Goal: Information Seeking & Learning: Learn about a topic

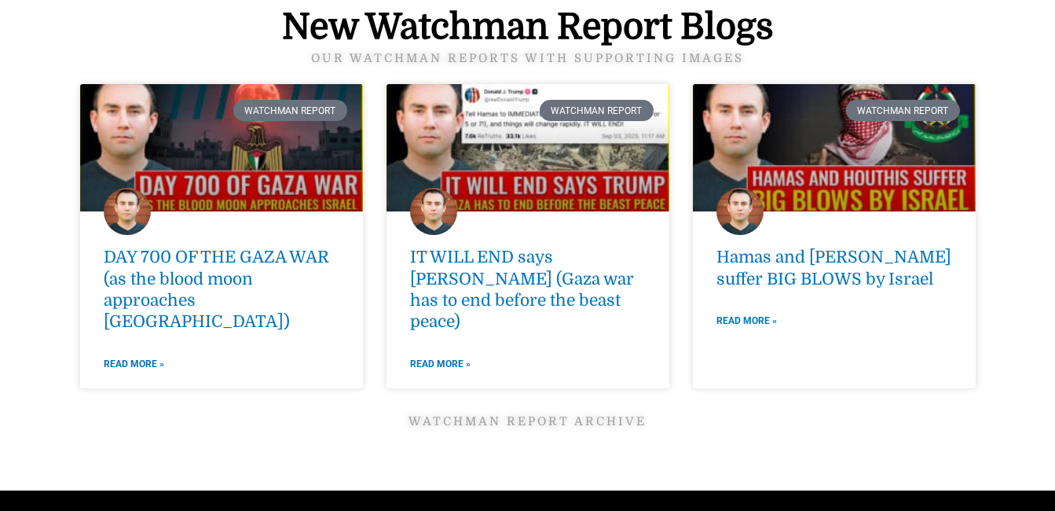
scroll to position [2123, 0]
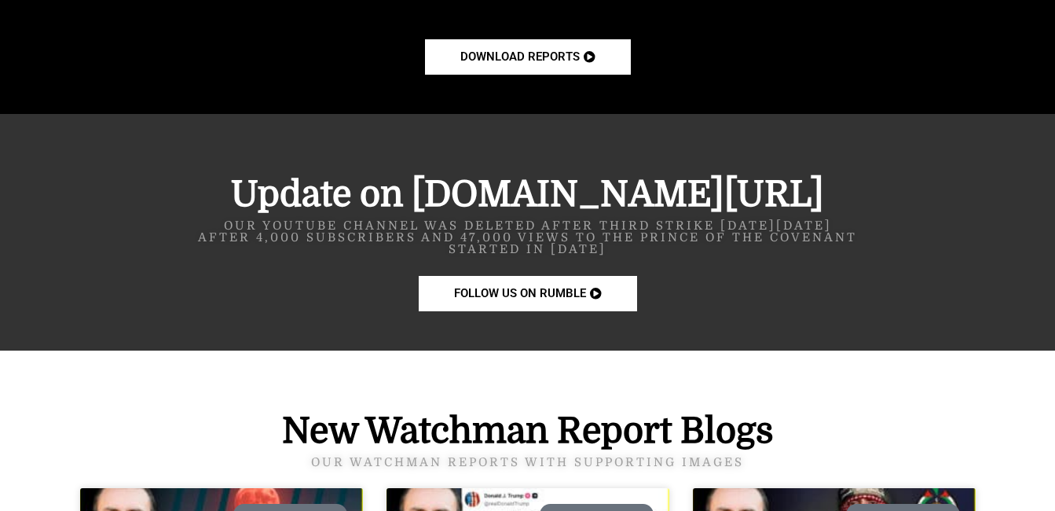
scroll to position [1973, 0]
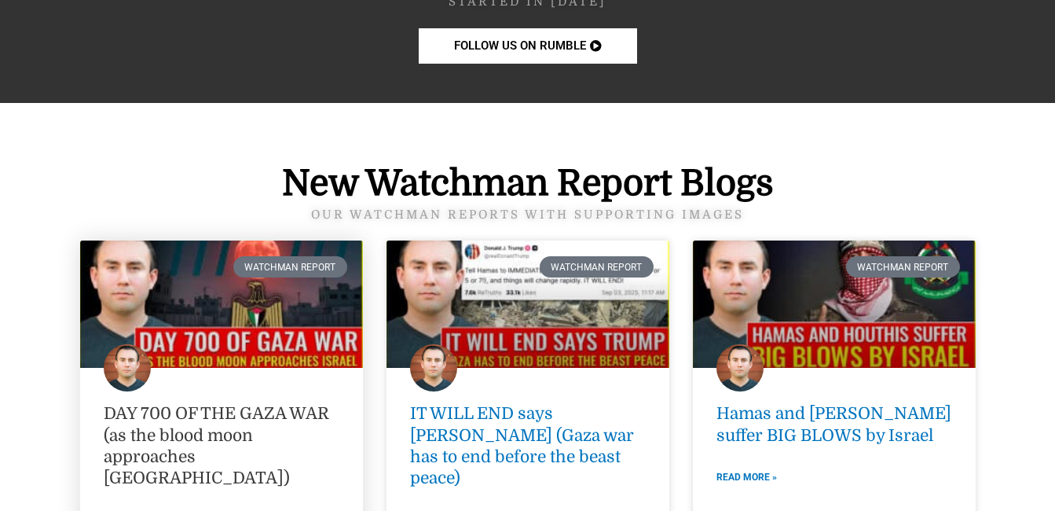
click at [225, 419] on link "DAY 700 OF THE GAZA WAR (as the blood moon approaches [GEOGRAPHIC_DATA])" at bounding box center [216, 445] width 225 height 83
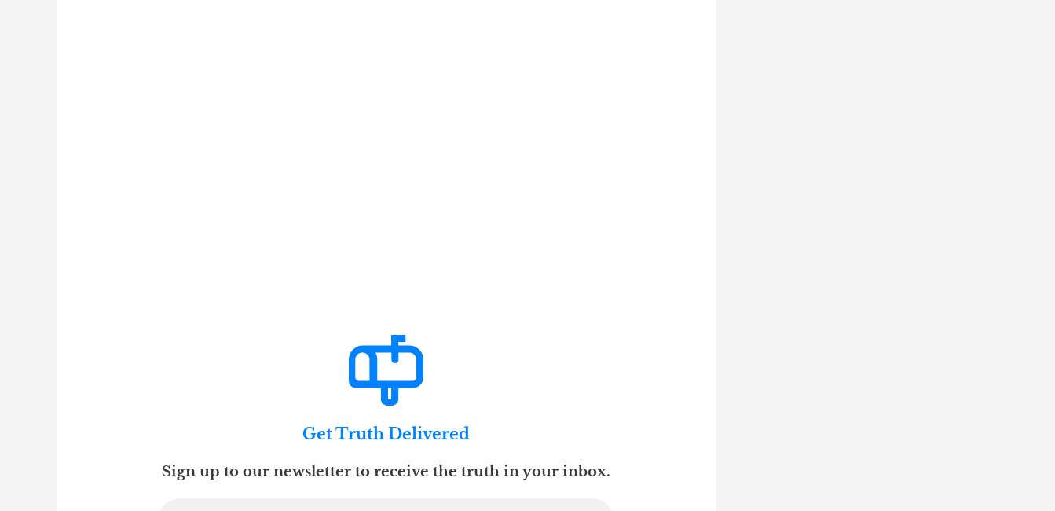
scroll to position [3656, 0]
